Goal: Information Seeking & Learning: Learn about a topic

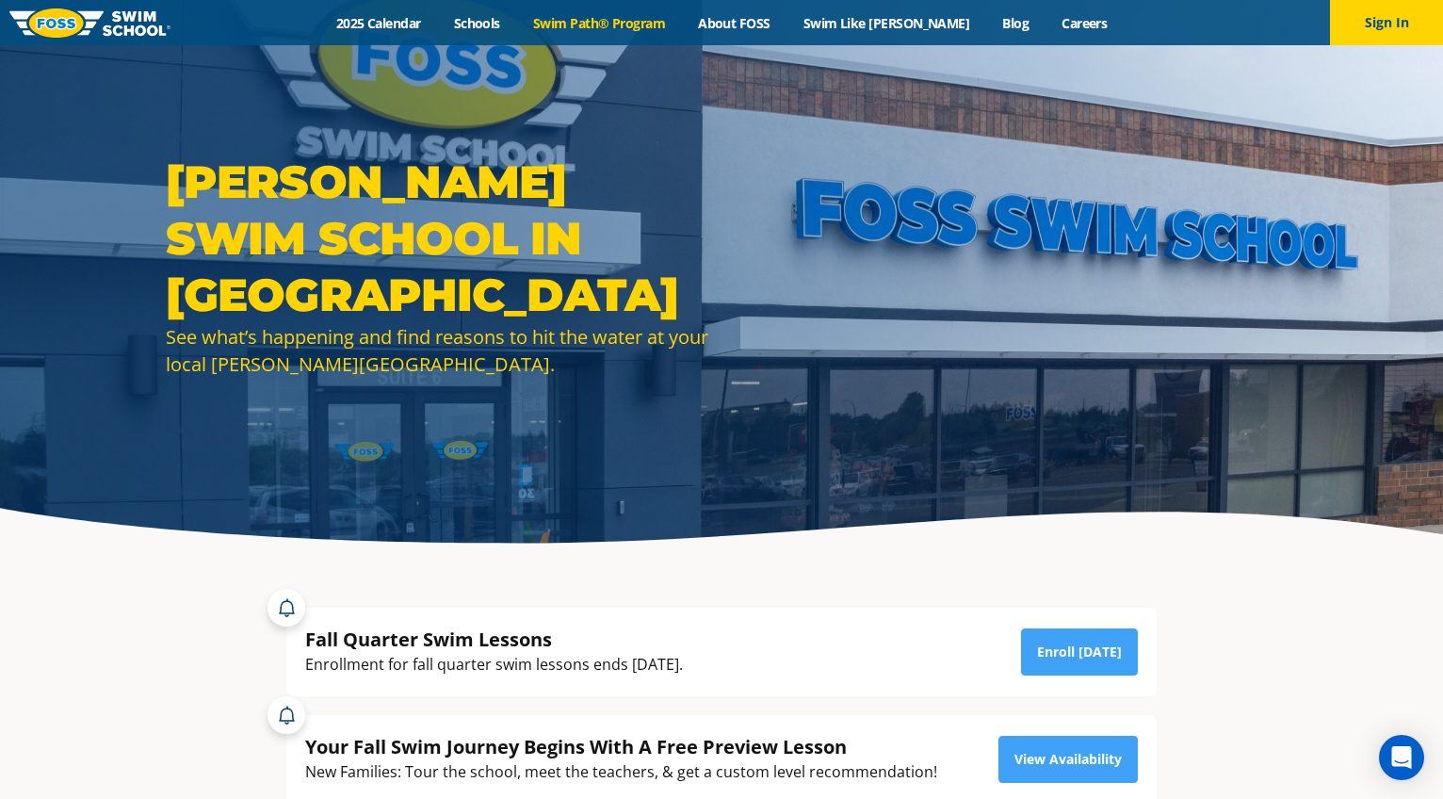
click at [622, 26] on link "Swim Path® Program" at bounding box center [598, 23] width 165 height 18
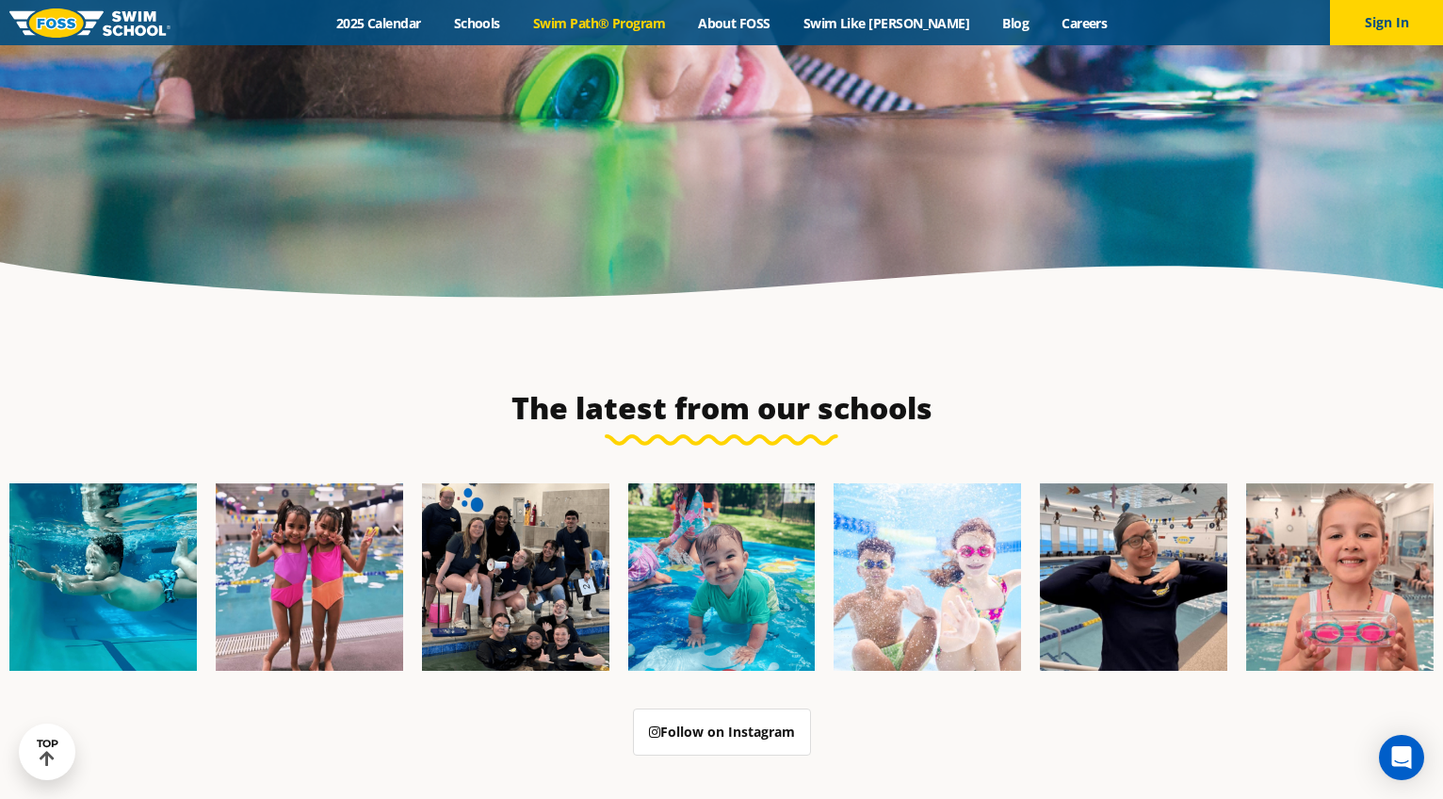
scroll to position [4899, 0]
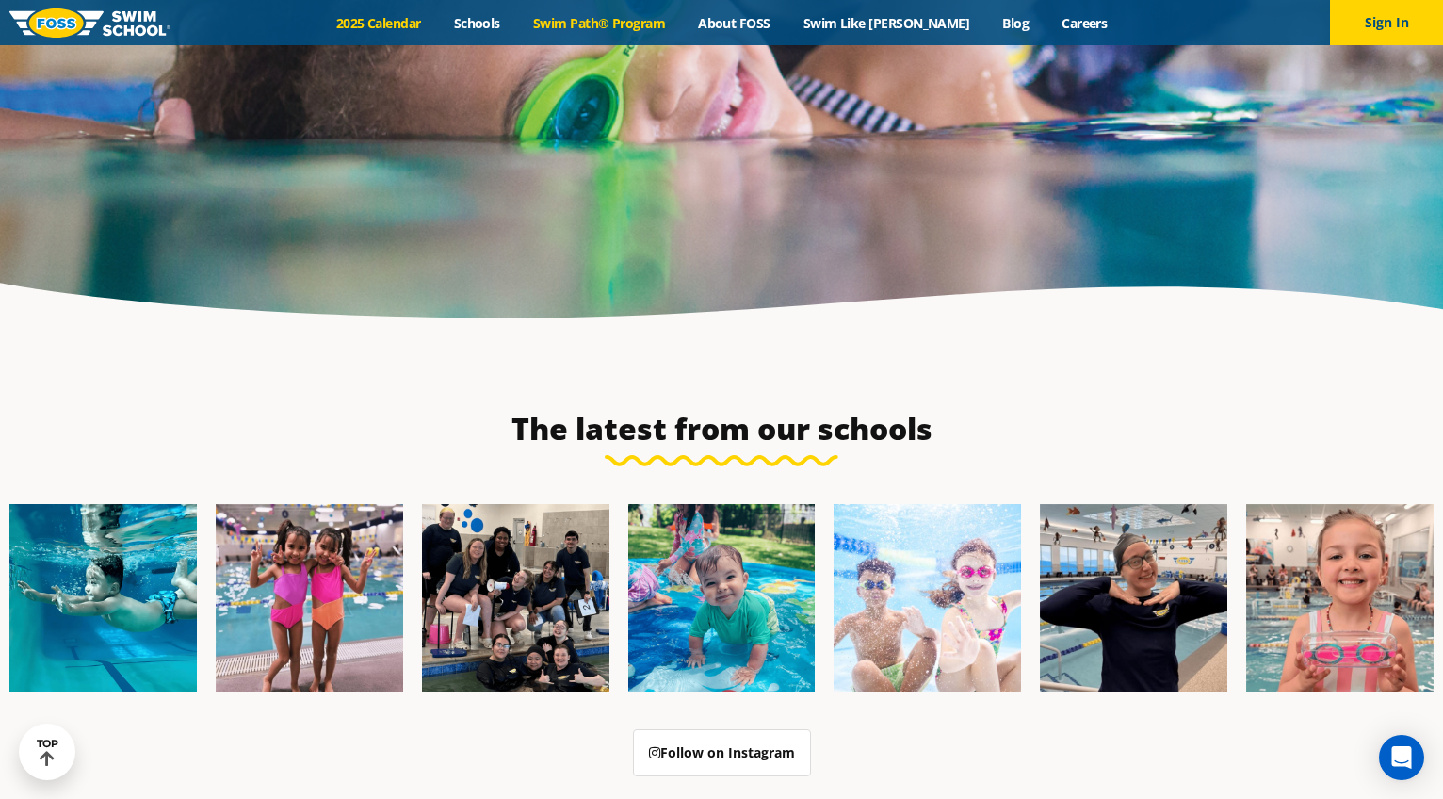
click at [429, 23] on link "2025 Calendar" at bounding box center [378, 23] width 118 height 18
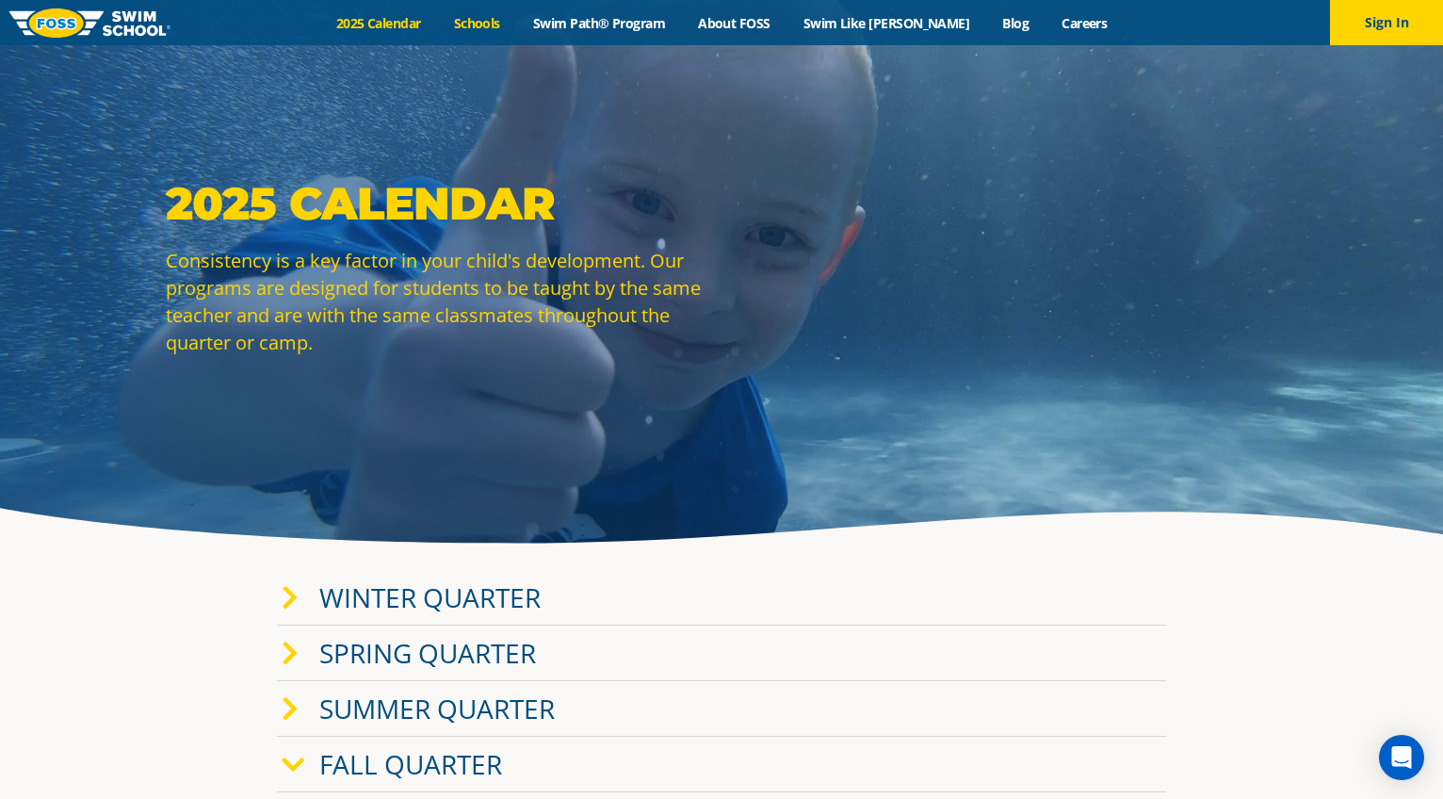
click at [516, 24] on link "Schools" at bounding box center [476, 23] width 79 height 18
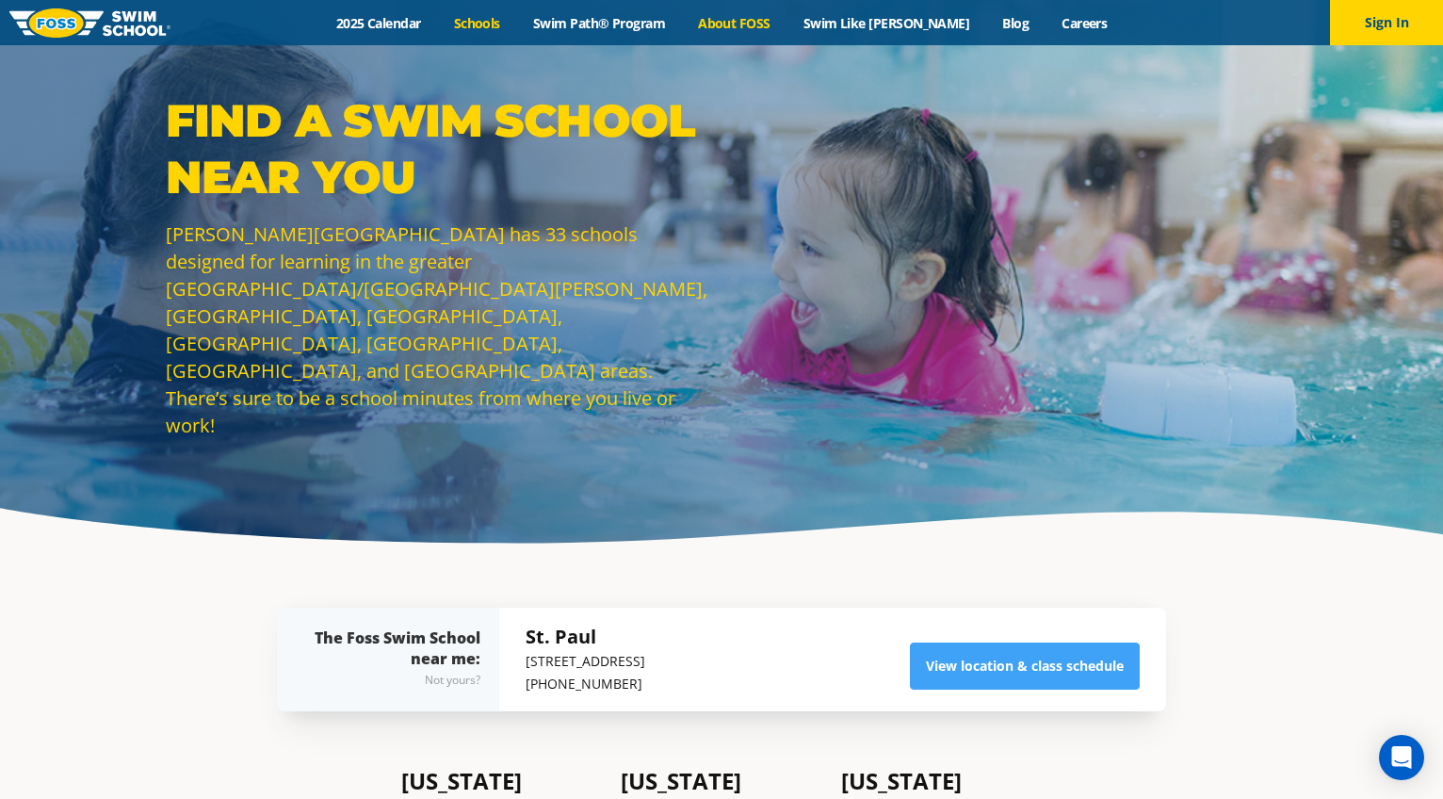
click at [773, 20] on link "About FOSS" at bounding box center [735, 23] width 106 height 18
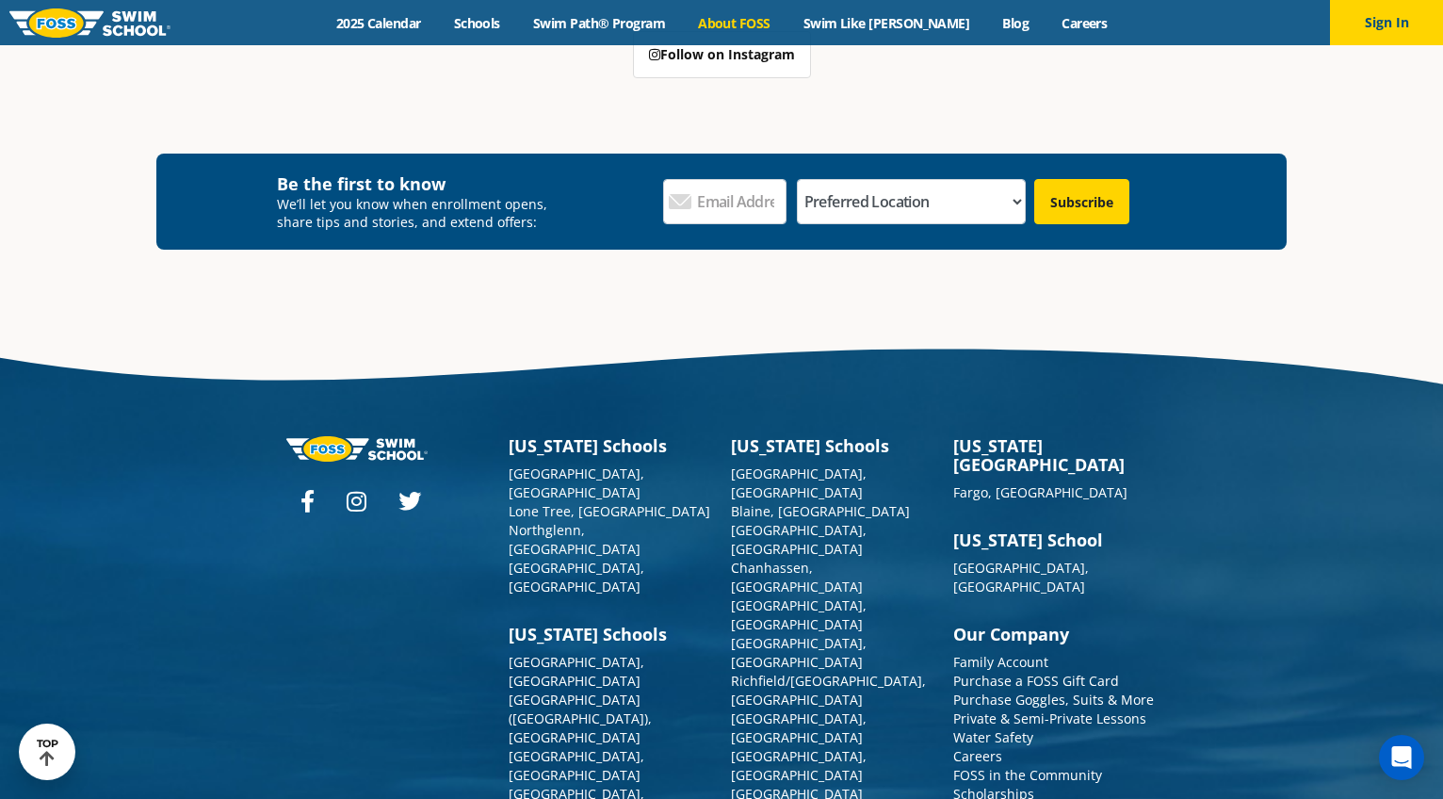
scroll to position [4925, 0]
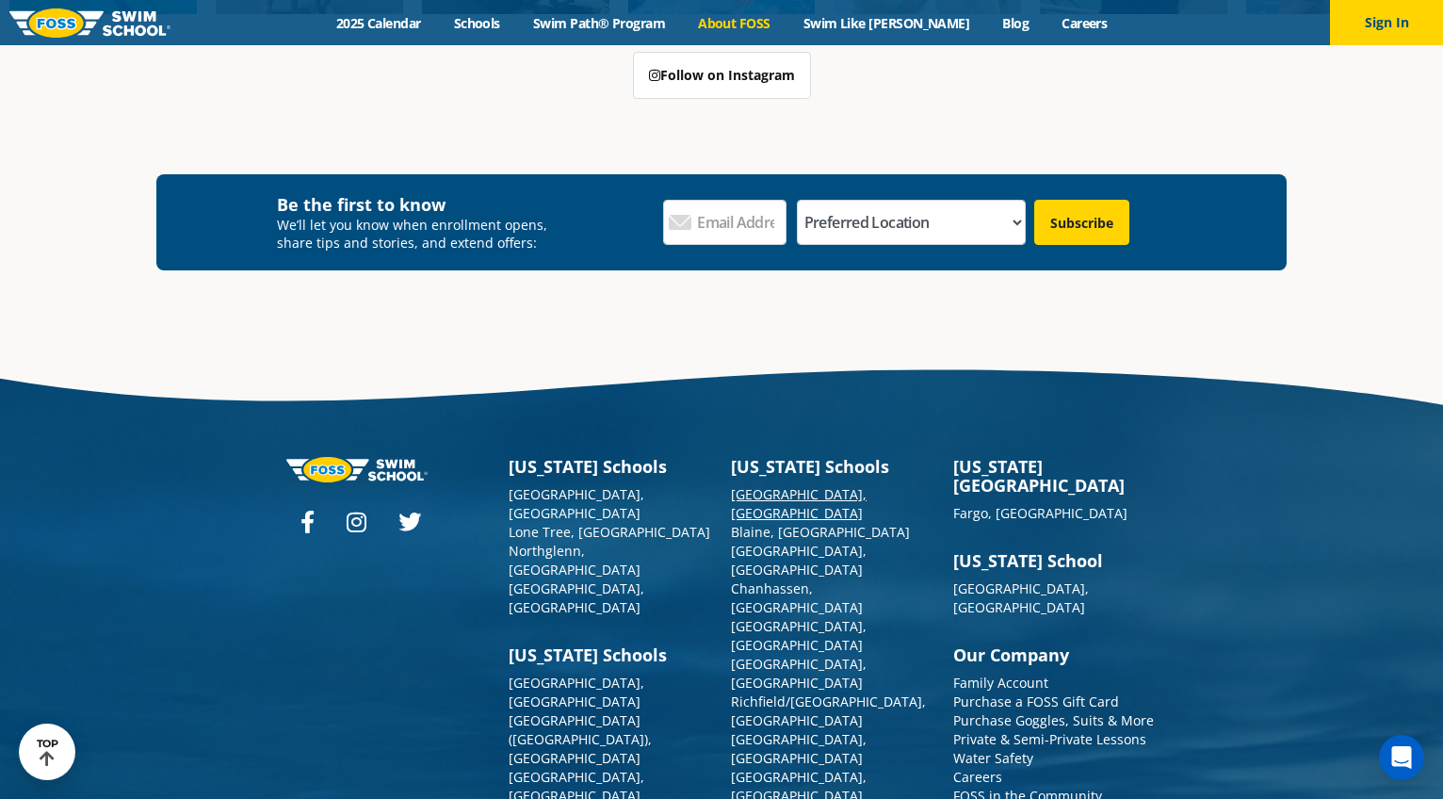
click at [802, 485] on link "[GEOGRAPHIC_DATA], [GEOGRAPHIC_DATA]" at bounding box center [799, 503] width 136 height 37
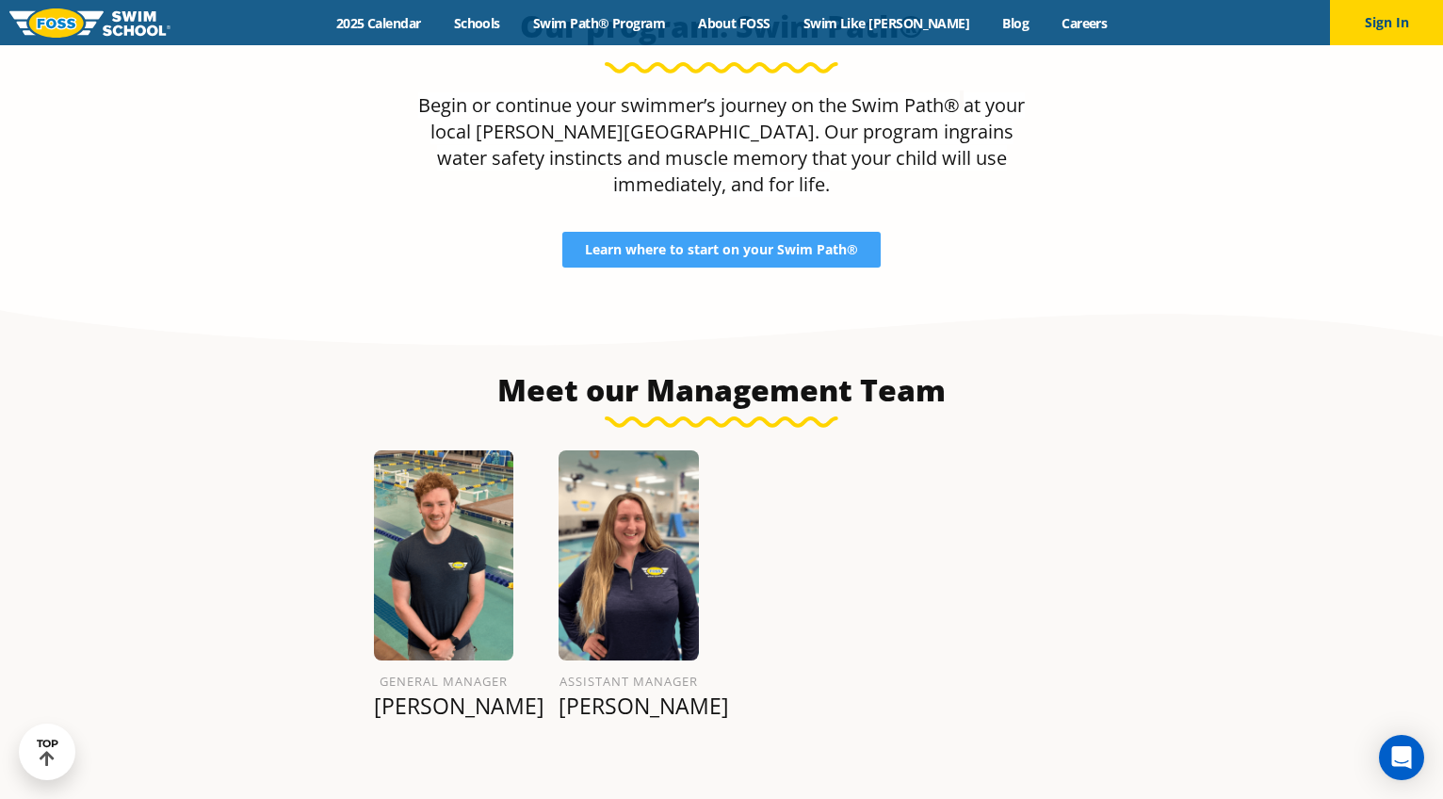
scroll to position [1575, 0]
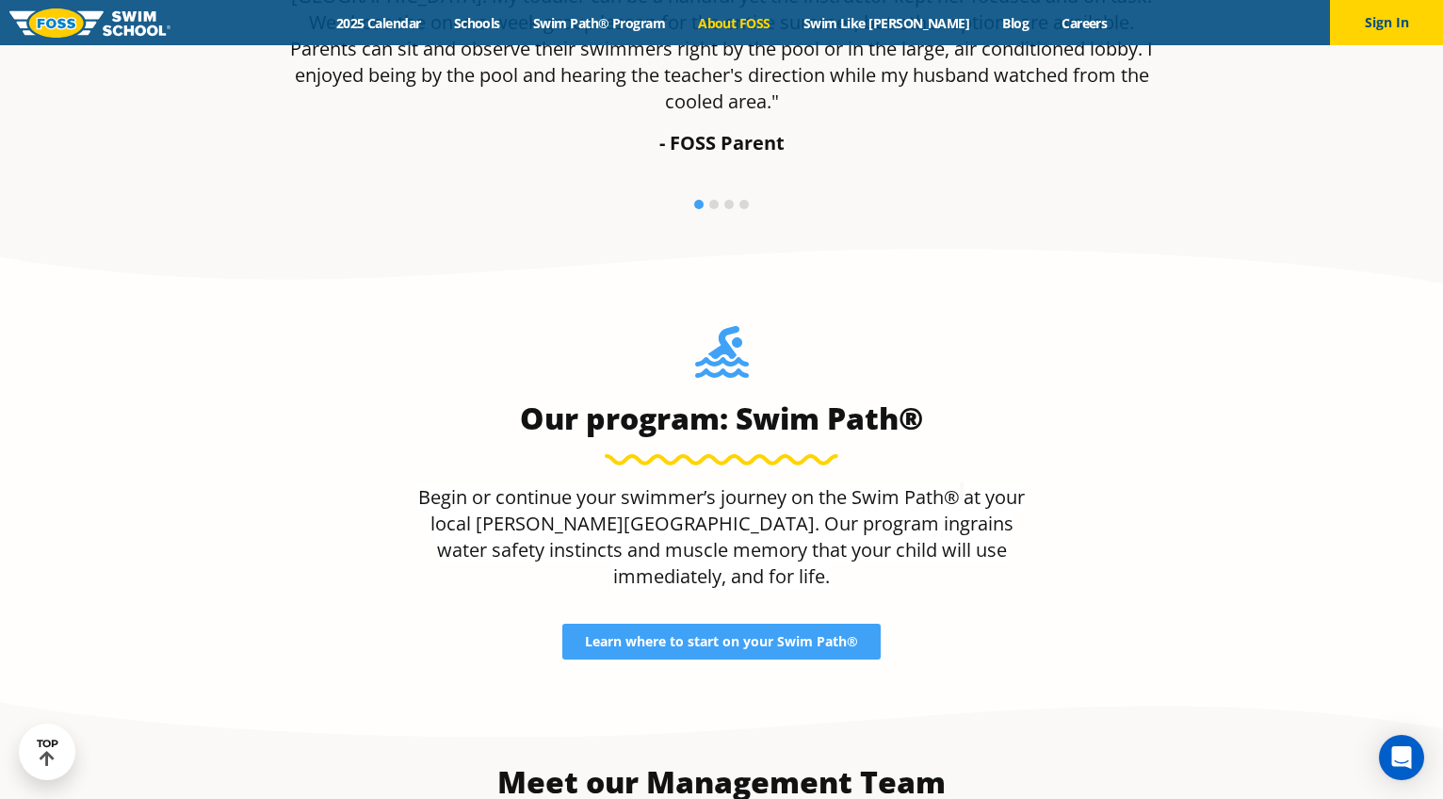
click at [782, 15] on link "About FOSS" at bounding box center [735, 23] width 106 height 18
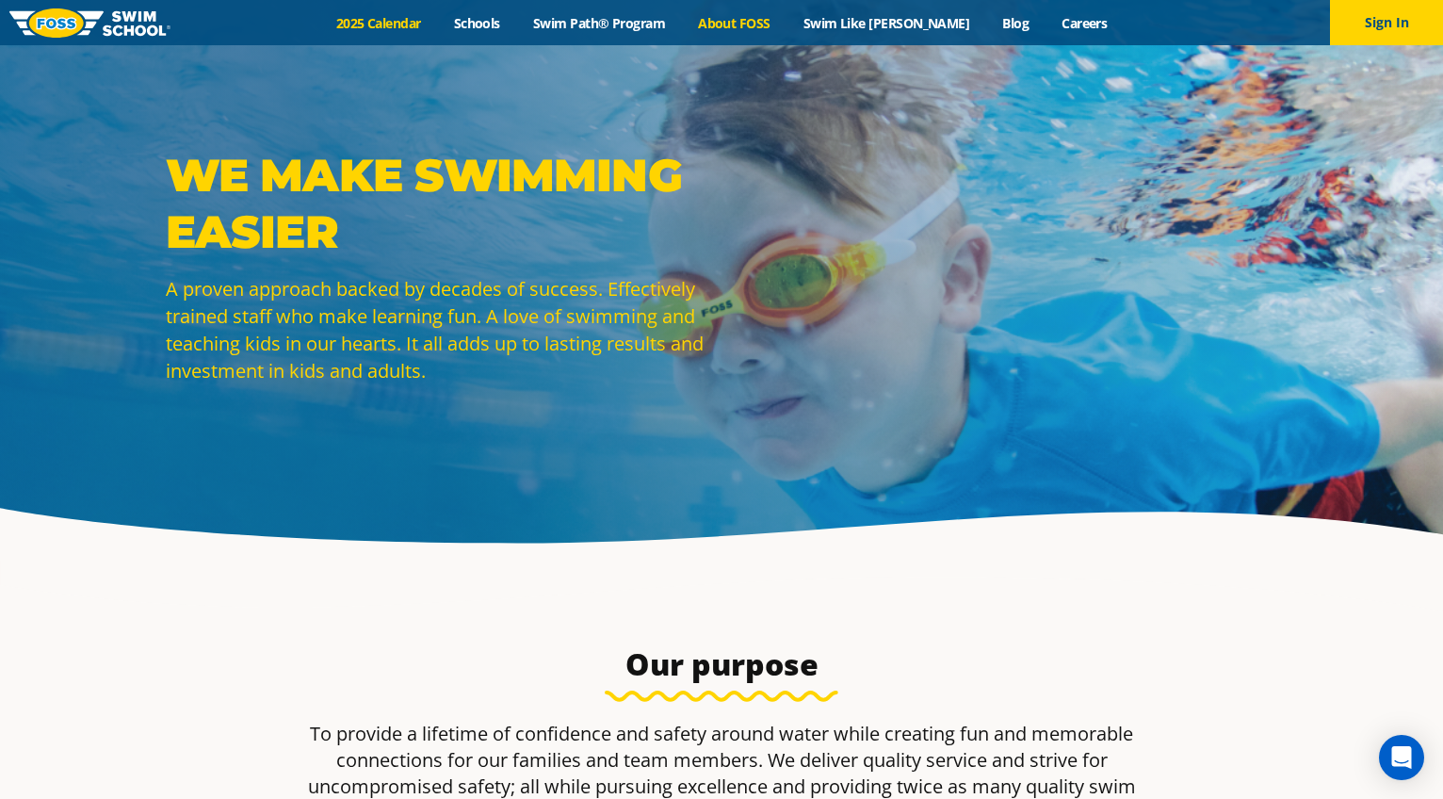
click at [429, 21] on link "2025 Calendar" at bounding box center [378, 23] width 118 height 18
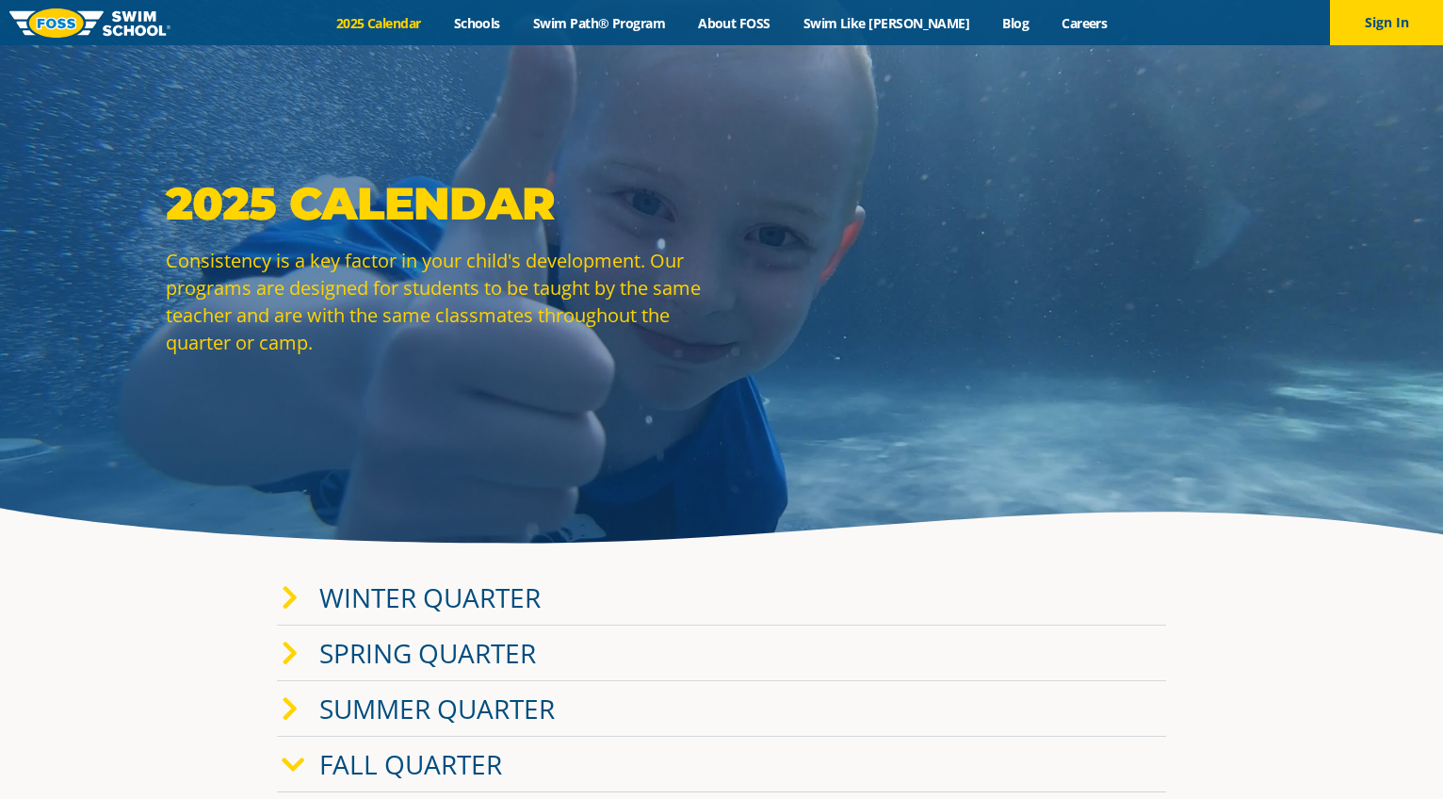
click at [97, 24] on img at bounding box center [89, 22] width 161 height 29
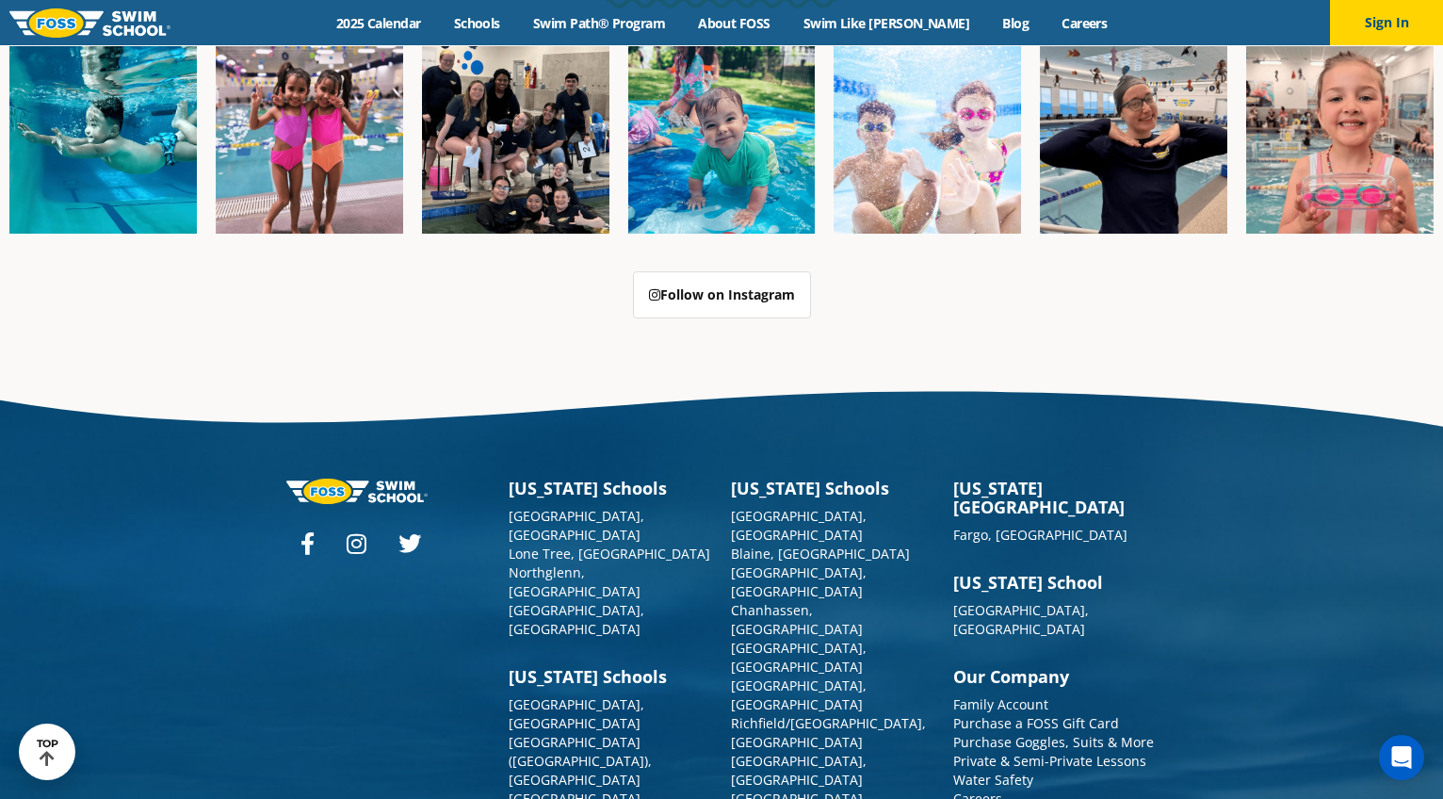
scroll to position [4791, 0]
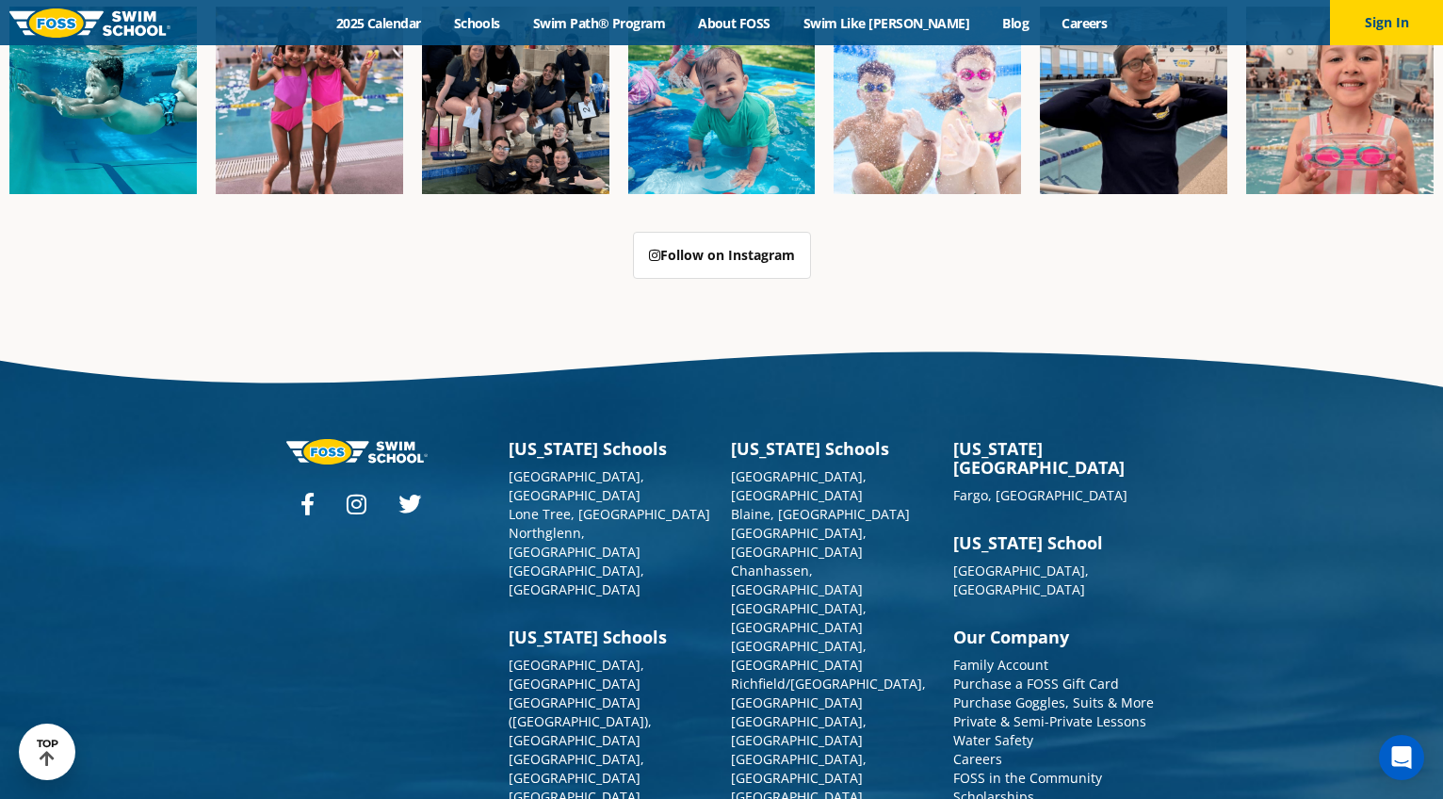
click at [991, 788] on link "Scholarships" at bounding box center [993, 797] width 81 height 18
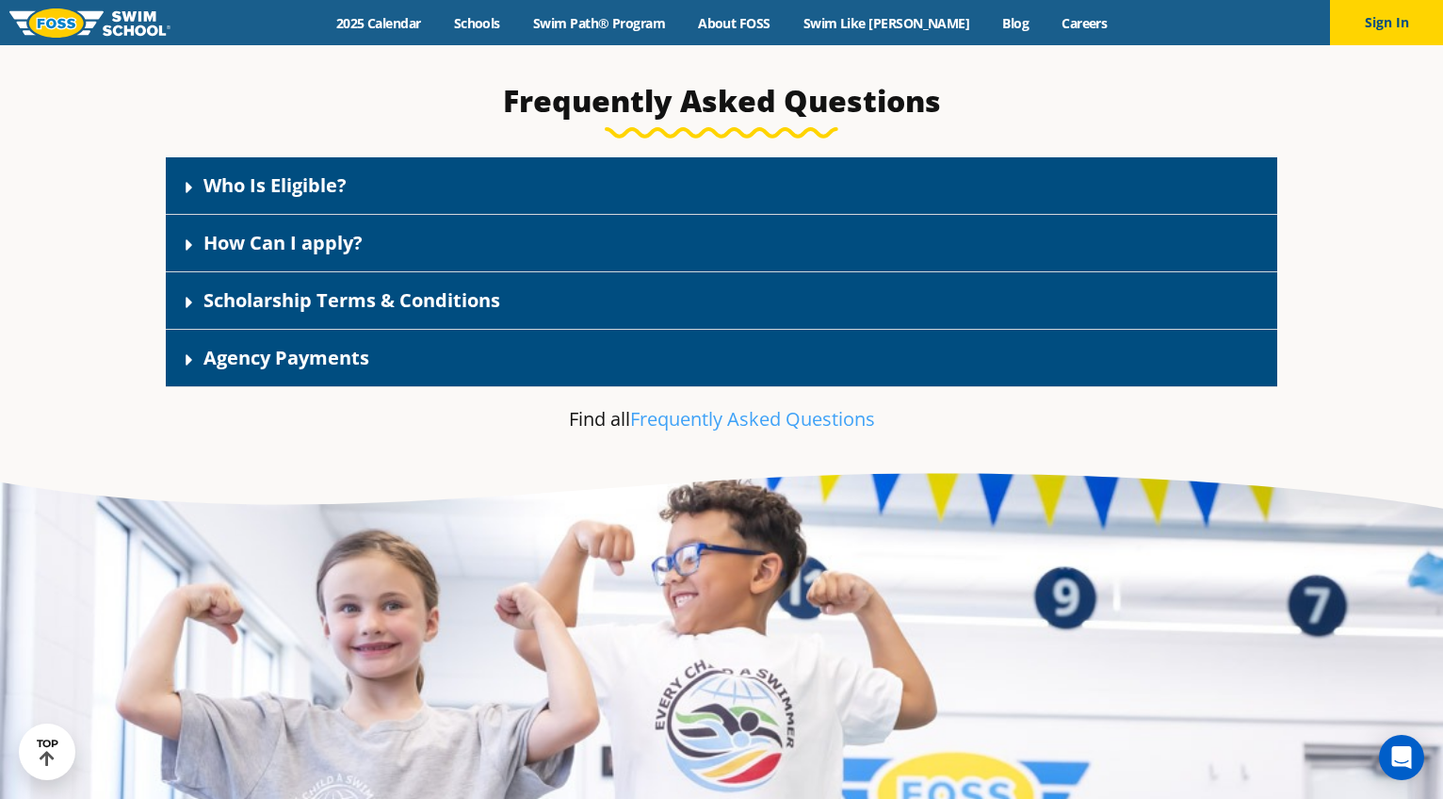
scroll to position [2800, 0]
